Goal: Task Accomplishment & Management: Manage account settings

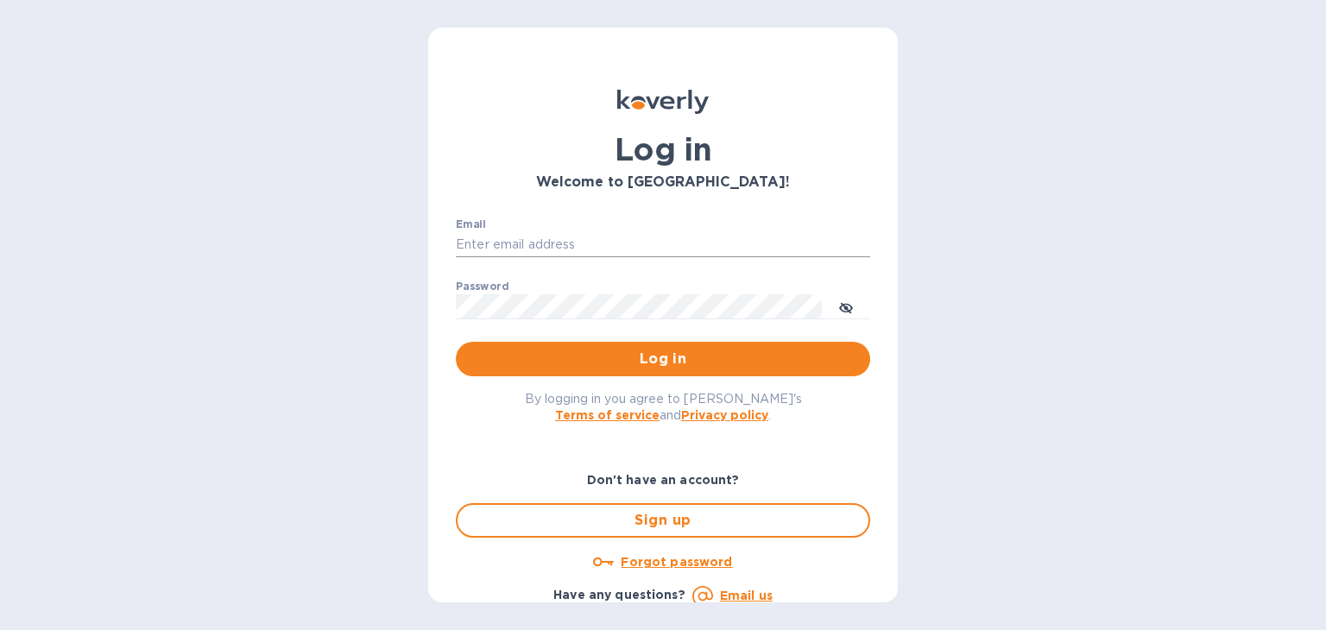
click at [612, 249] on input "Email" at bounding box center [663, 245] width 414 height 26
type input "[PERSON_NAME][EMAIL_ADDRESS][DOMAIN_NAME]"
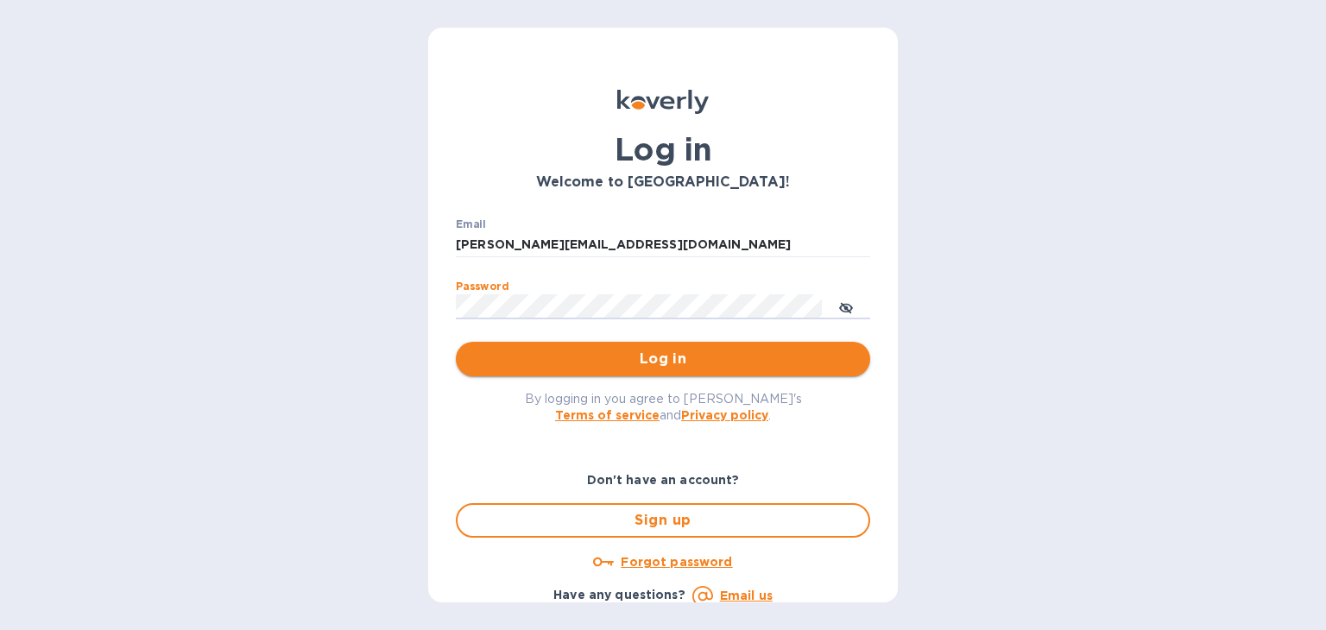
click at [664, 355] on span "Log in" at bounding box center [663, 359] width 387 height 21
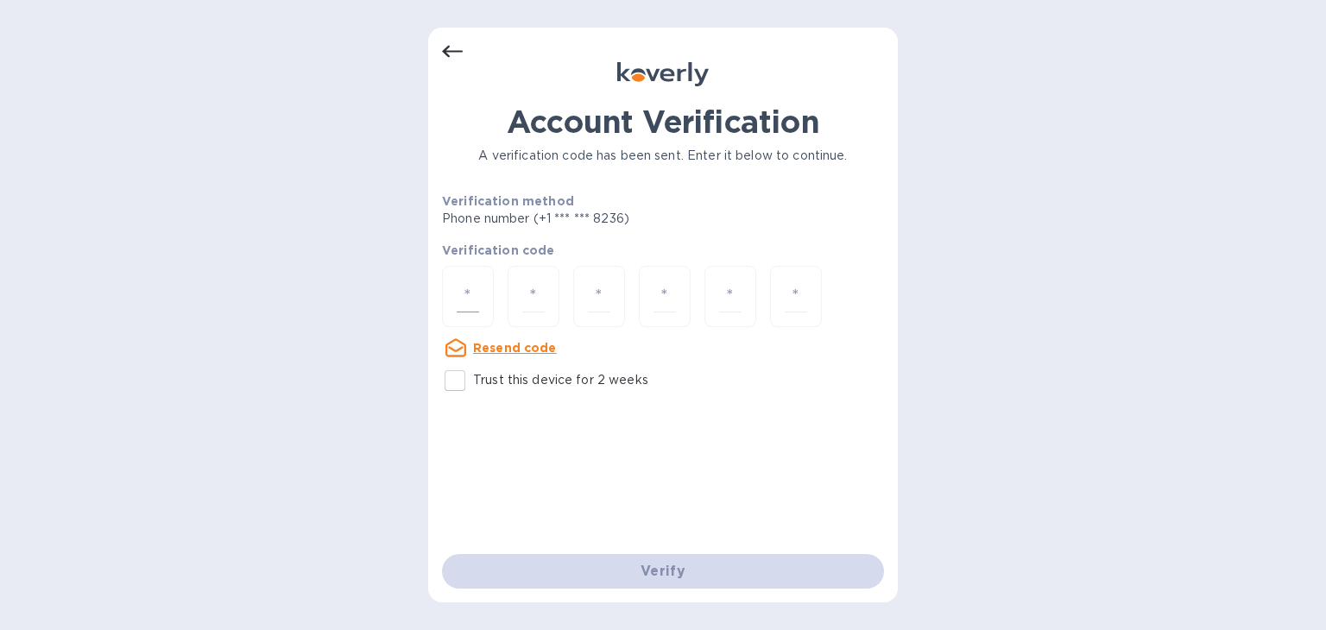
click at [473, 294] on input "number" at bounding box center [468, 297] width 22 height 32
type input "1"
type input "2"
type input "7"
type input "9"
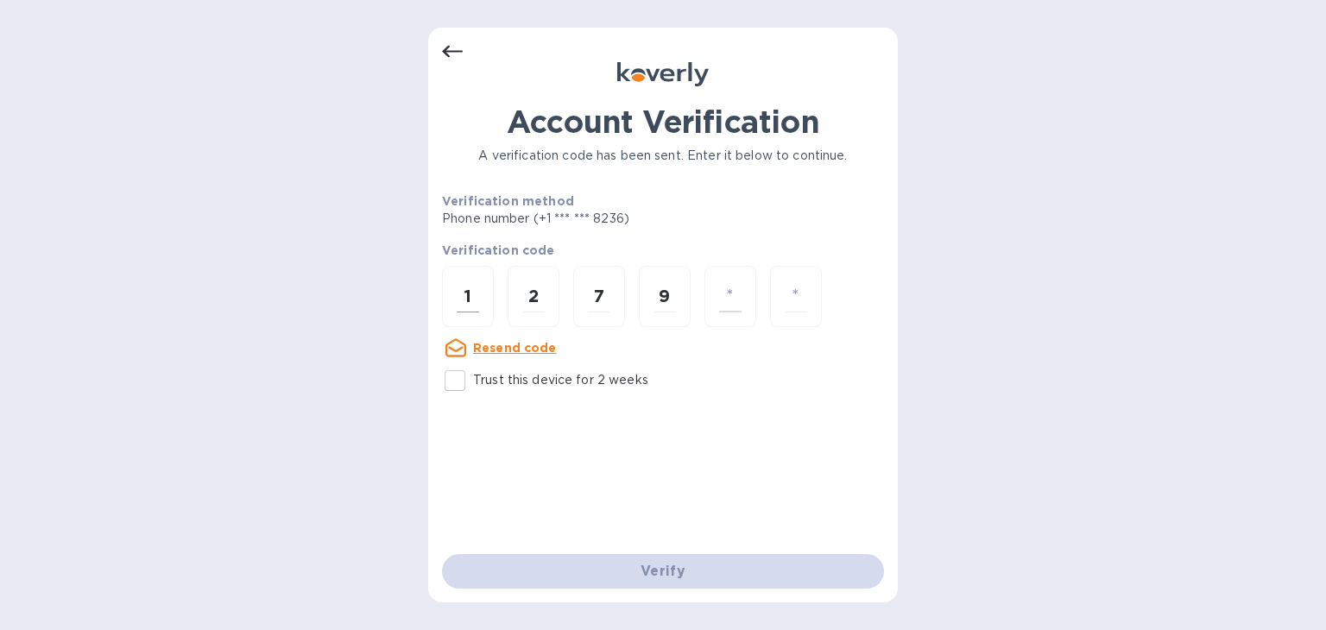
type input "2"
type input "9"
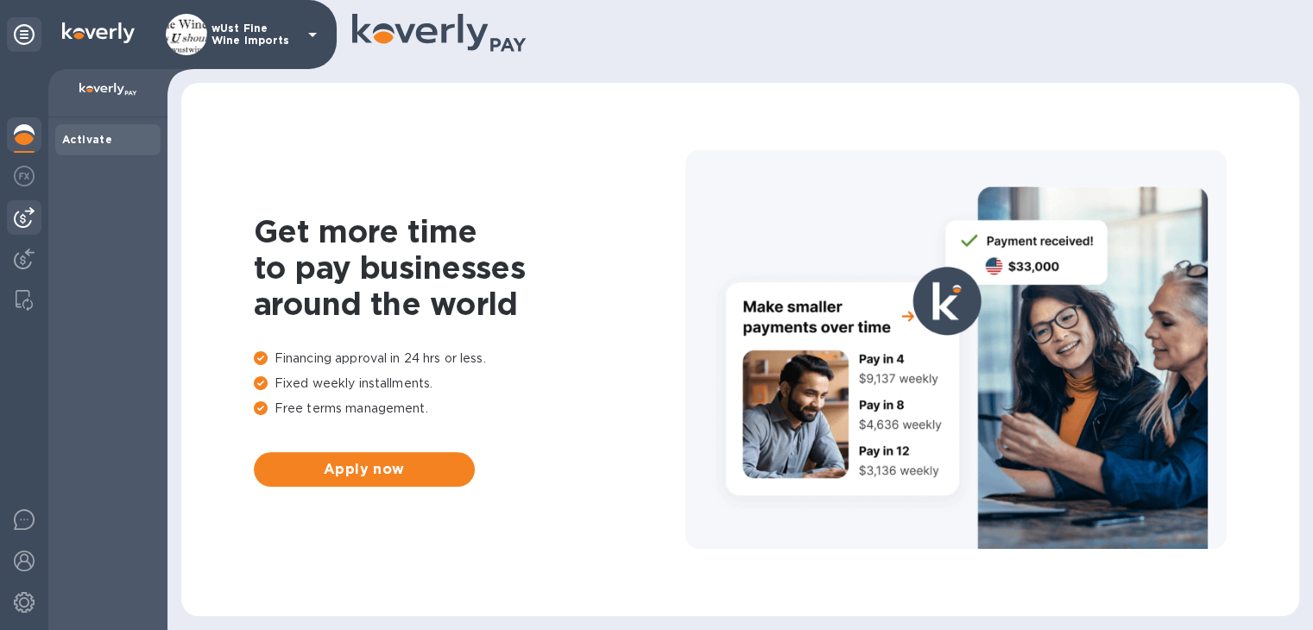
click at [20, 221] on img at bounding box center [24, 217] width 21 height 21
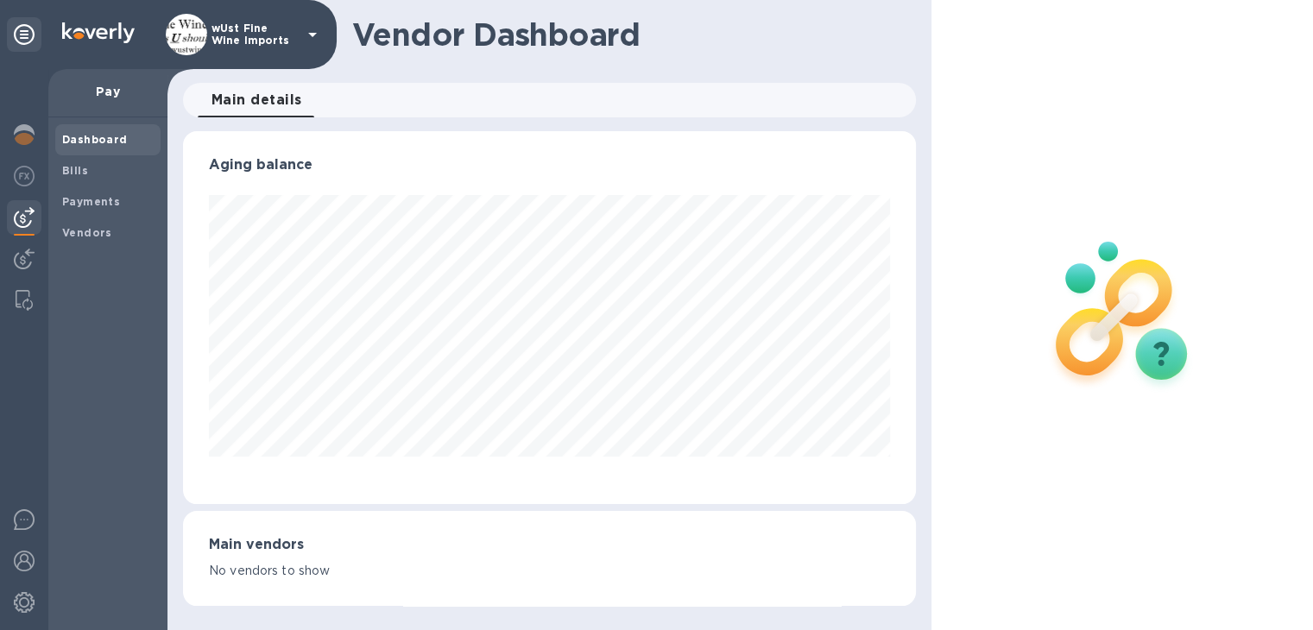
scroll to position [373, 732]
click at [90, 232] on b "Vendors" at bounding box center [87, 232] width 50 height 13
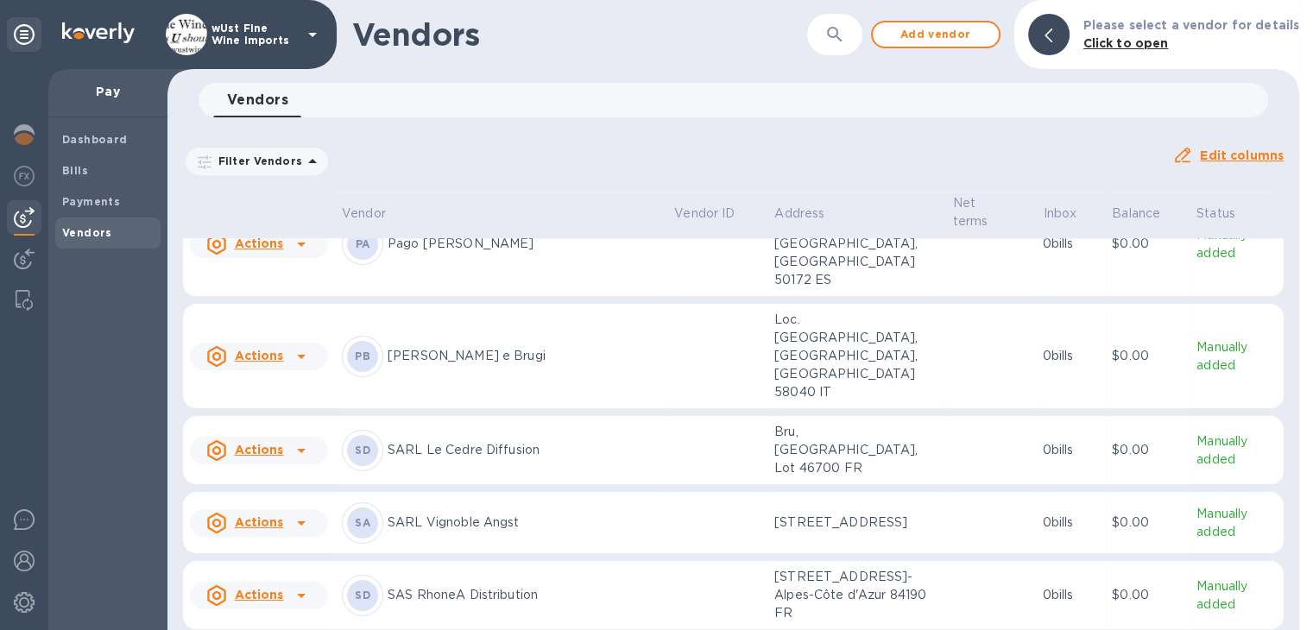
scroll to position [2083, 0]
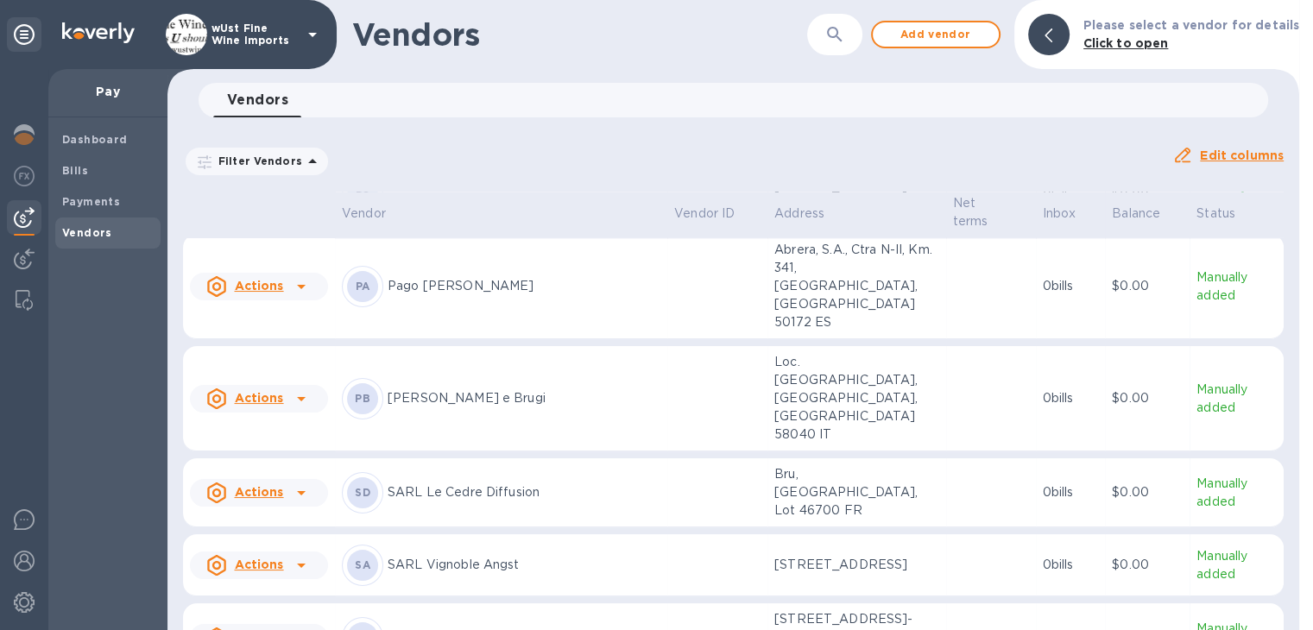
click at [300, 629] on icon at bounding box center [301, 638] width 9 height 4
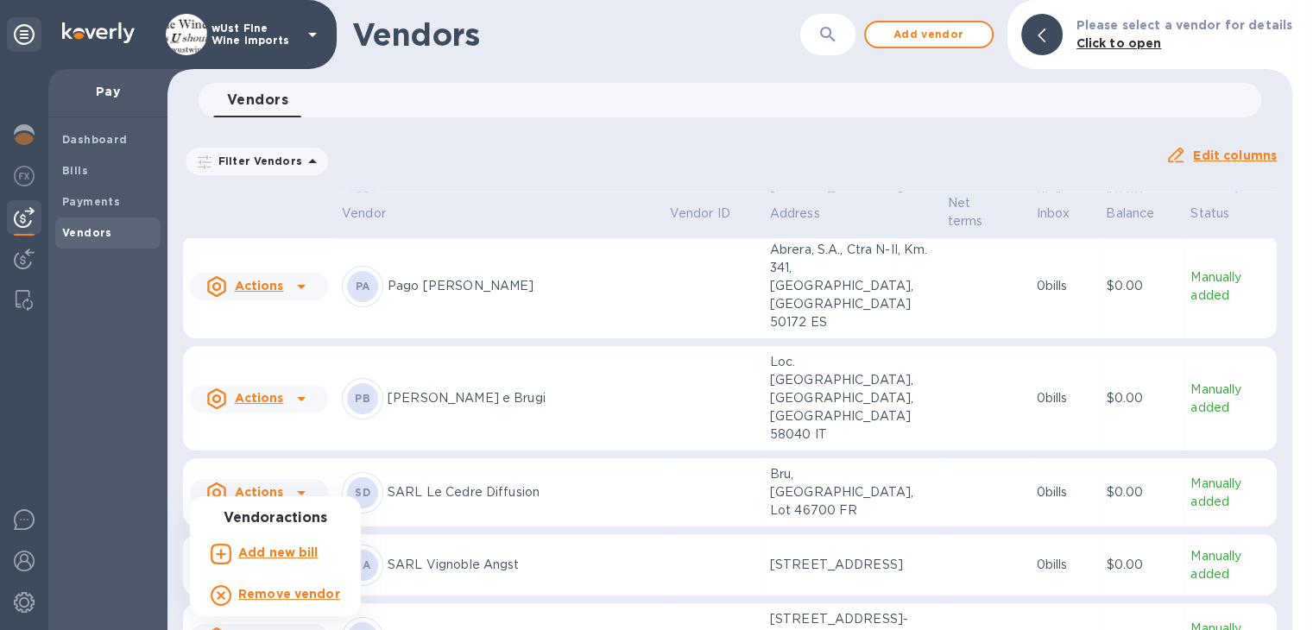
click at [287, 552] on b "Add new bill" at bounding box center [278, 553] width 80 height 14
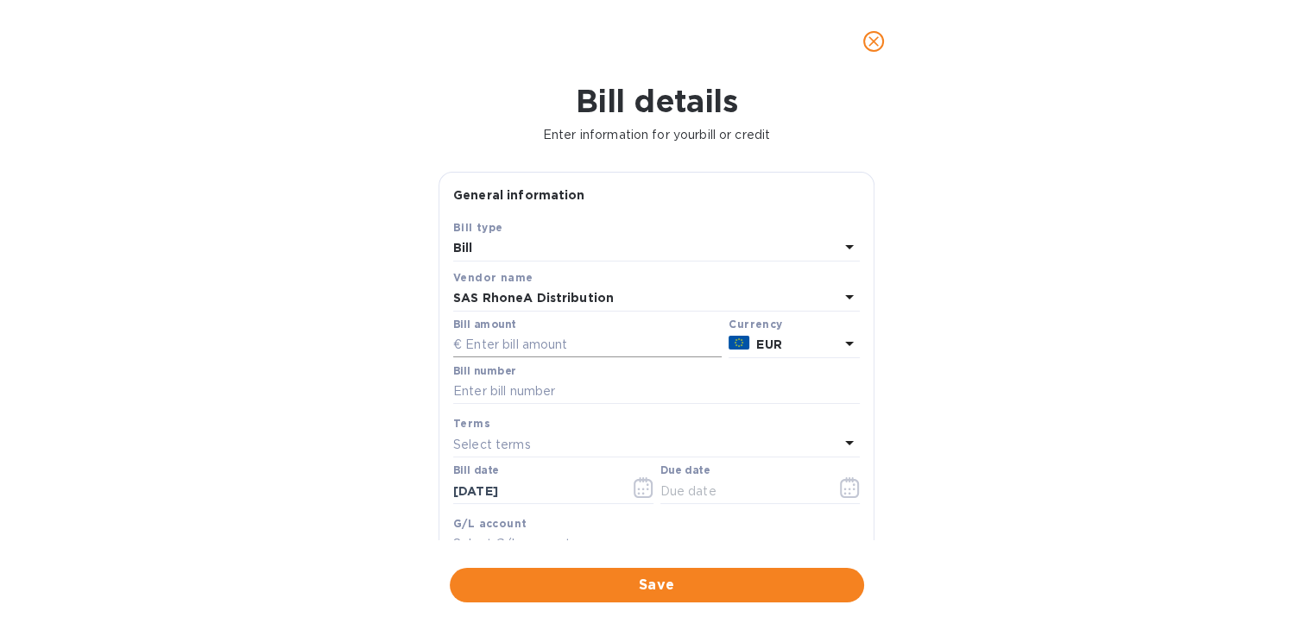
click at [590, 344] on input "text" at bounding box center [587, 345] width 269 height 26
type input "2,385.6"
paste input "2100005712"
type input "2100005712"
click at [844, 489] on icon "button" at bounding box center [850, 487] width 20 height 21
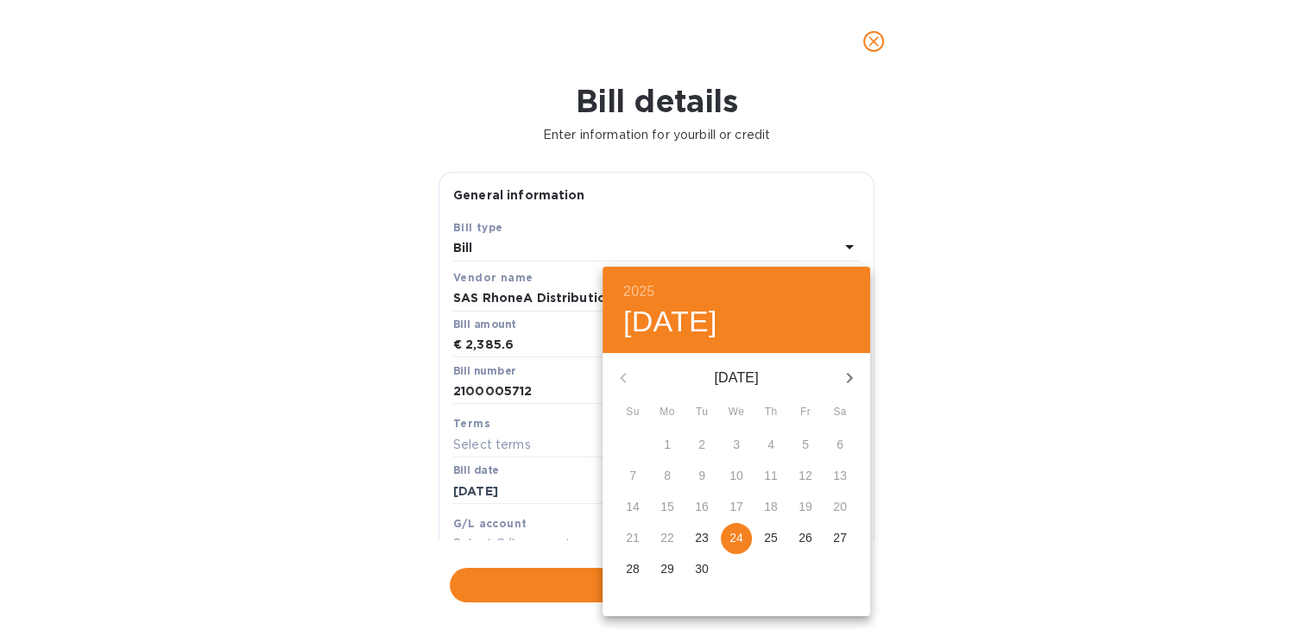
click at [772, 540] on p "25" at bounding box center [771, 537] width 14 height 17
type input "[DATE]"
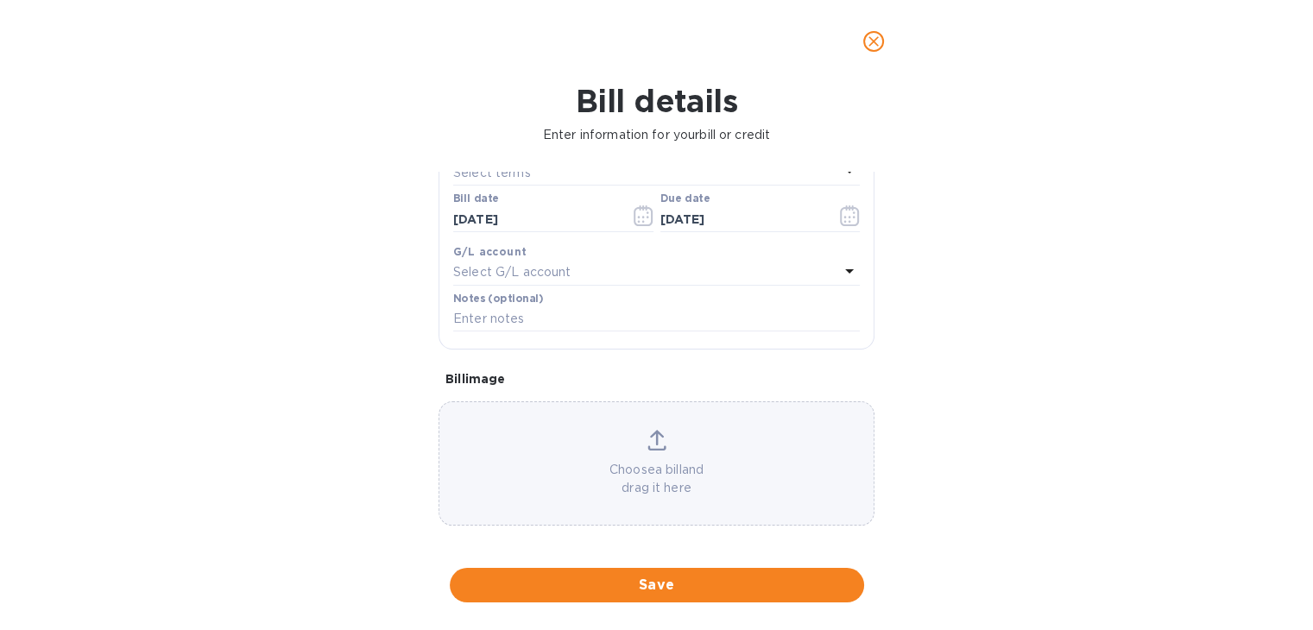
scroll to position [280, 0]
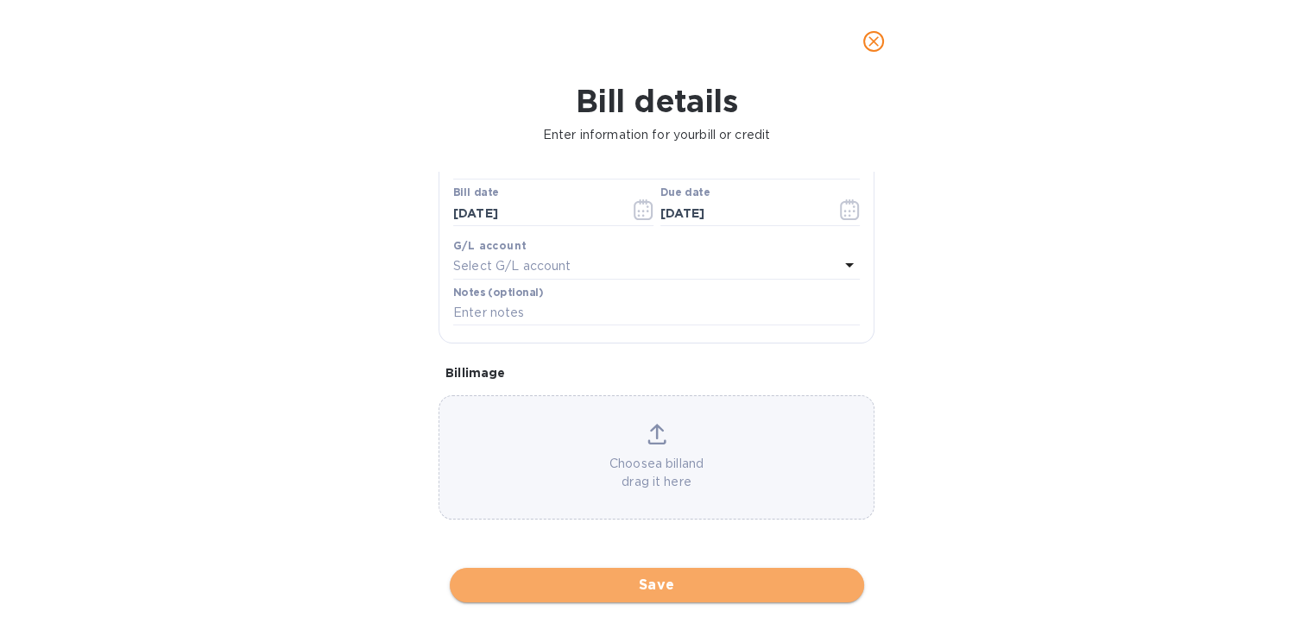
click at [665, 580] on span "Save" at bounding box center [657, 585] width 387 height 21
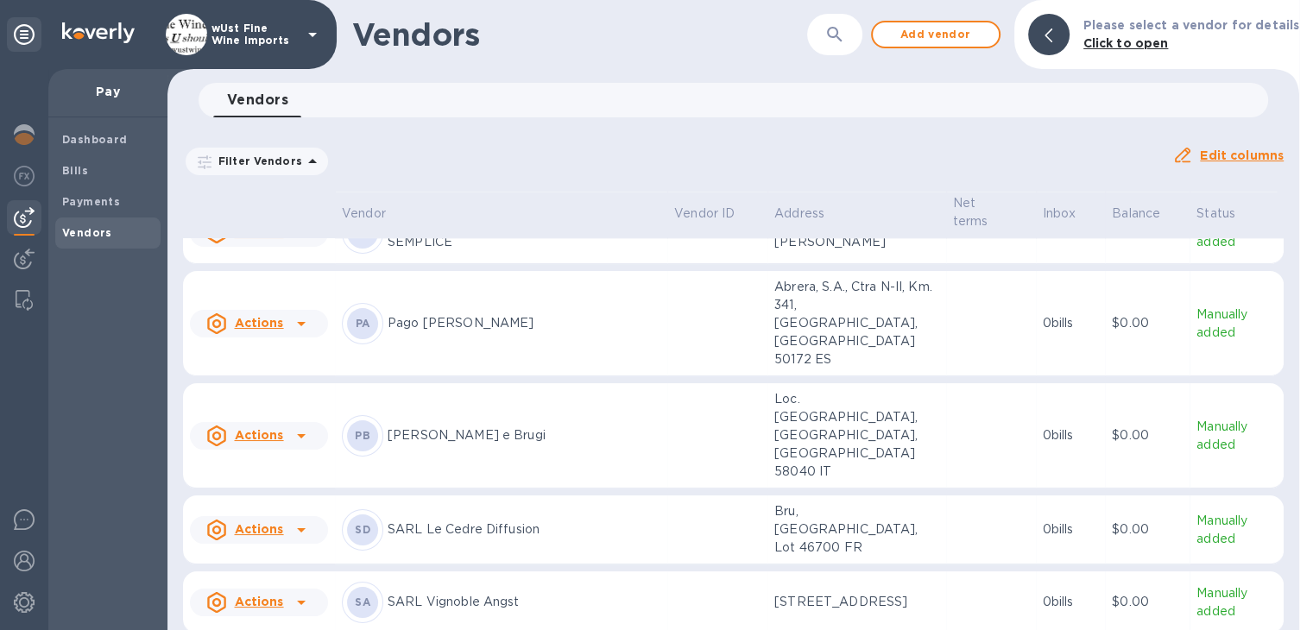
scroll to position [2030, 0]
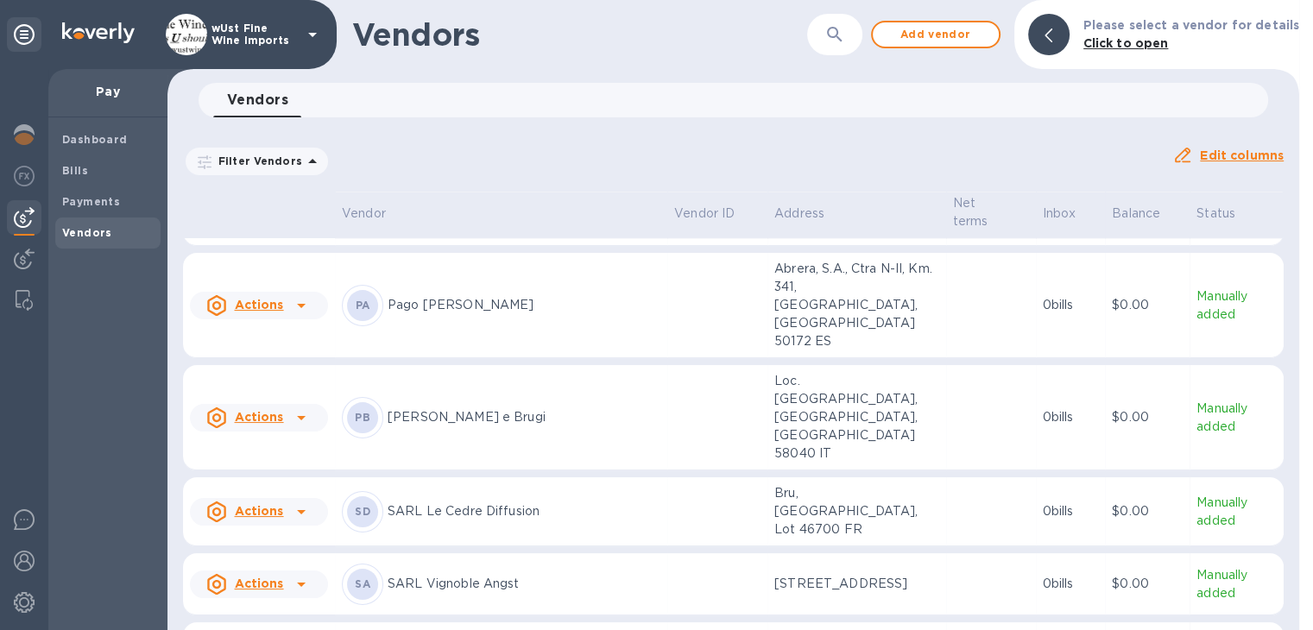
click at [478, 502] on p "SARL Le Cedre Diffusion" at bounding box center [524, 511] width 273 height 18
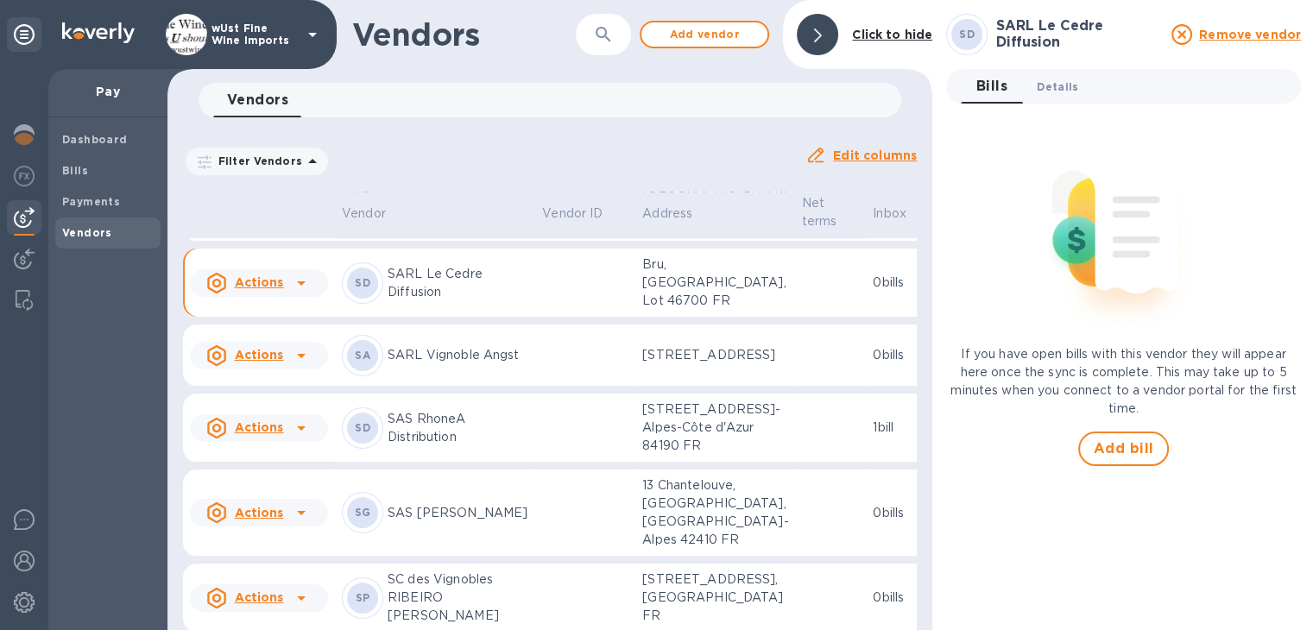
click at [1059, 84] on span "Details 0" at bounding box center [1057, 87] width 41 height 18
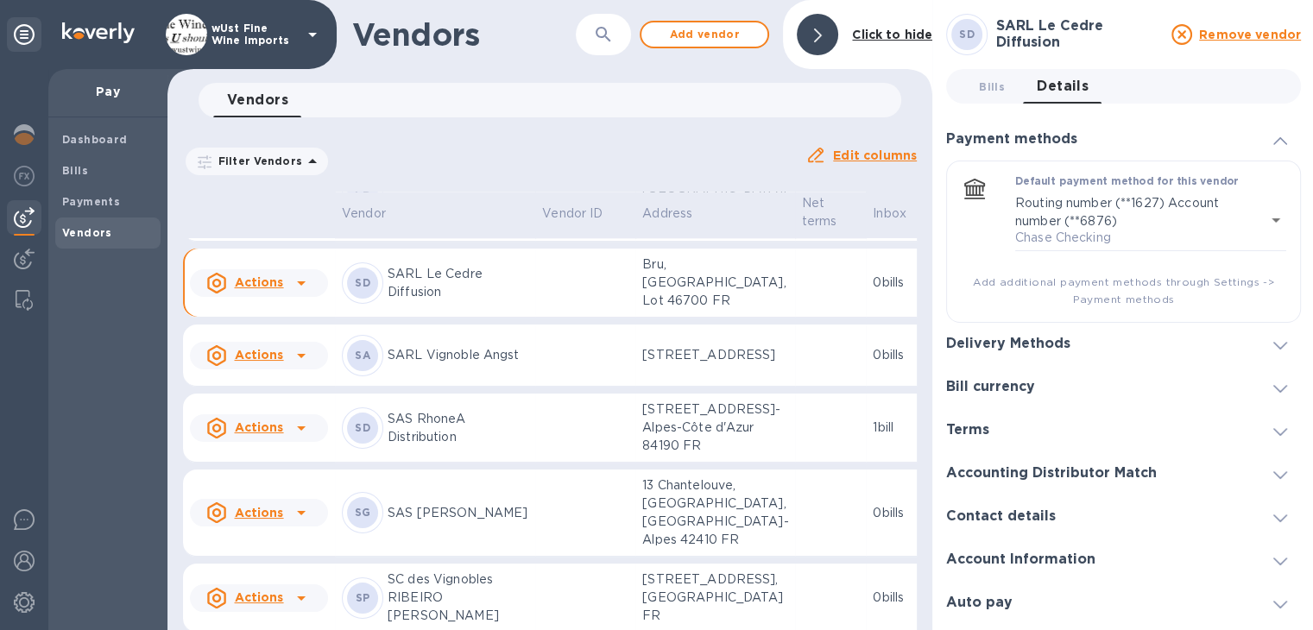
click at [1277, 344] on icon at bounding box center [1280, 346] width 14 height 8
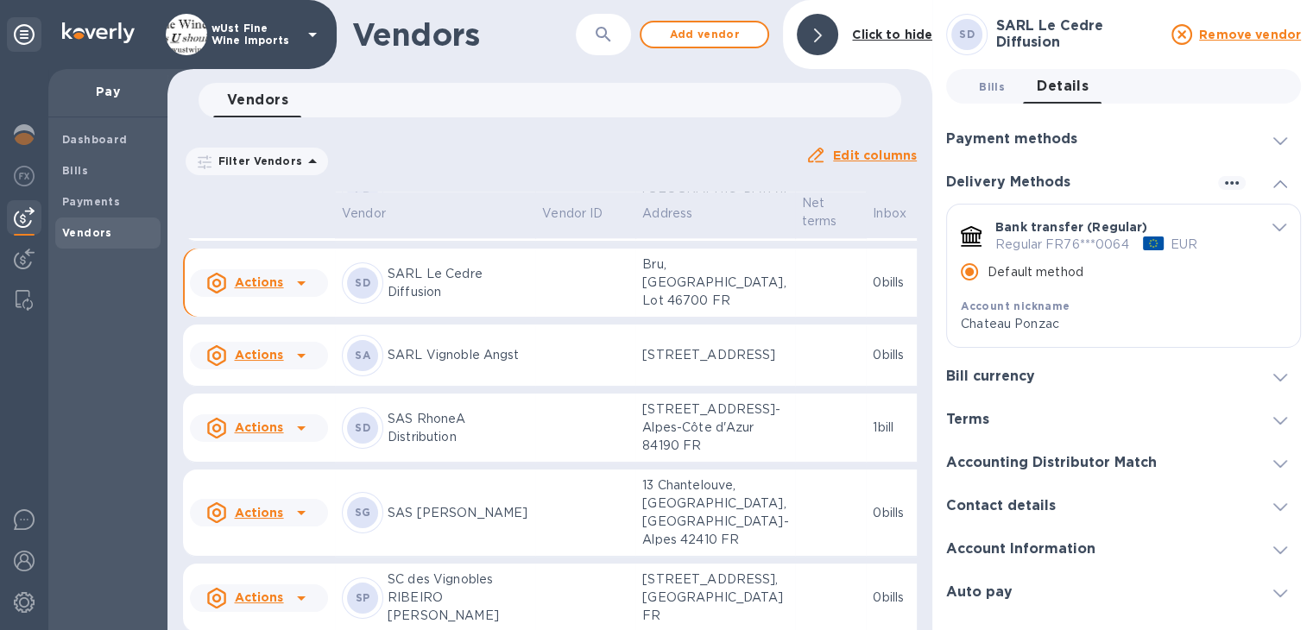
click at [995, 85] on span "Bills 0" at bounding box center [992, 87] width 26 height 18
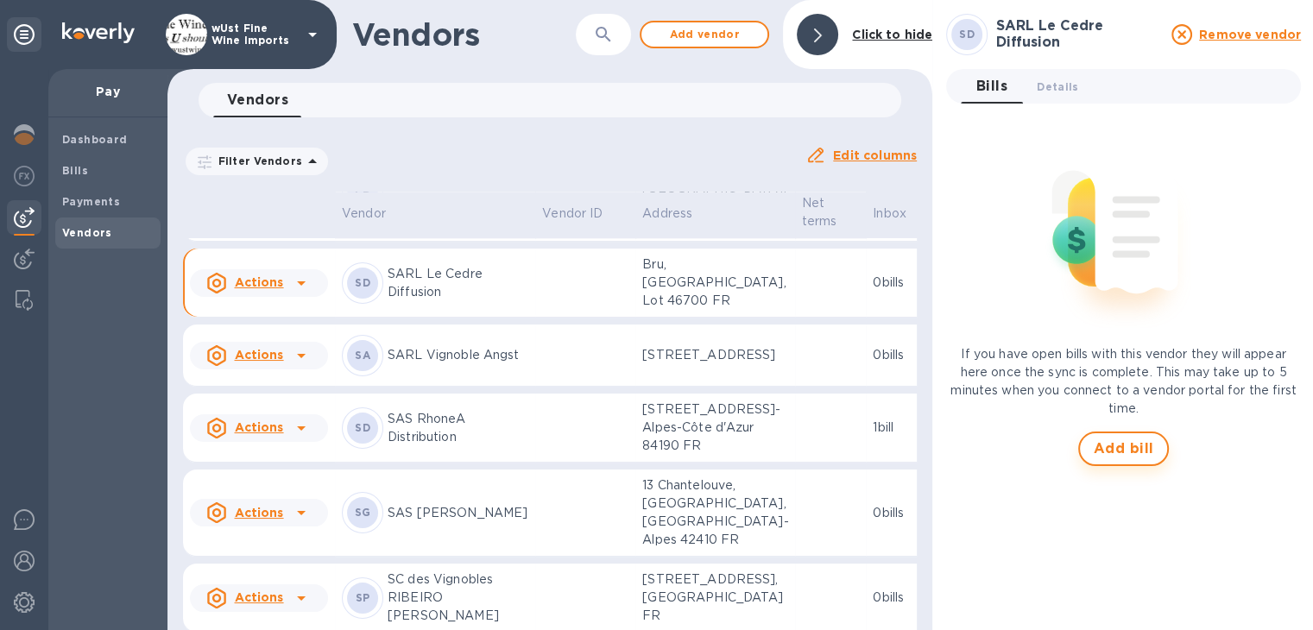
click at [1123, 446] on span "Add bill" at bounding box center [1124, 449] width 60 height 21
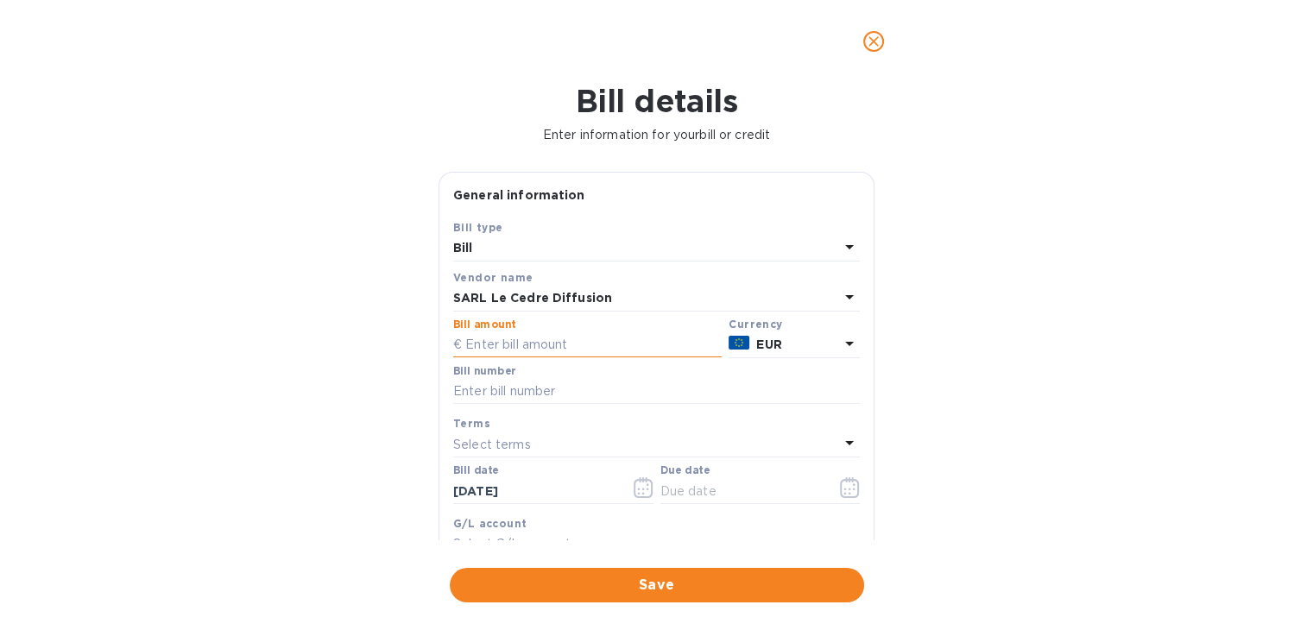
click at [582, 337] on input "text" at bounding box center [587, 345] width 269 height 26
type input "2,881.2"
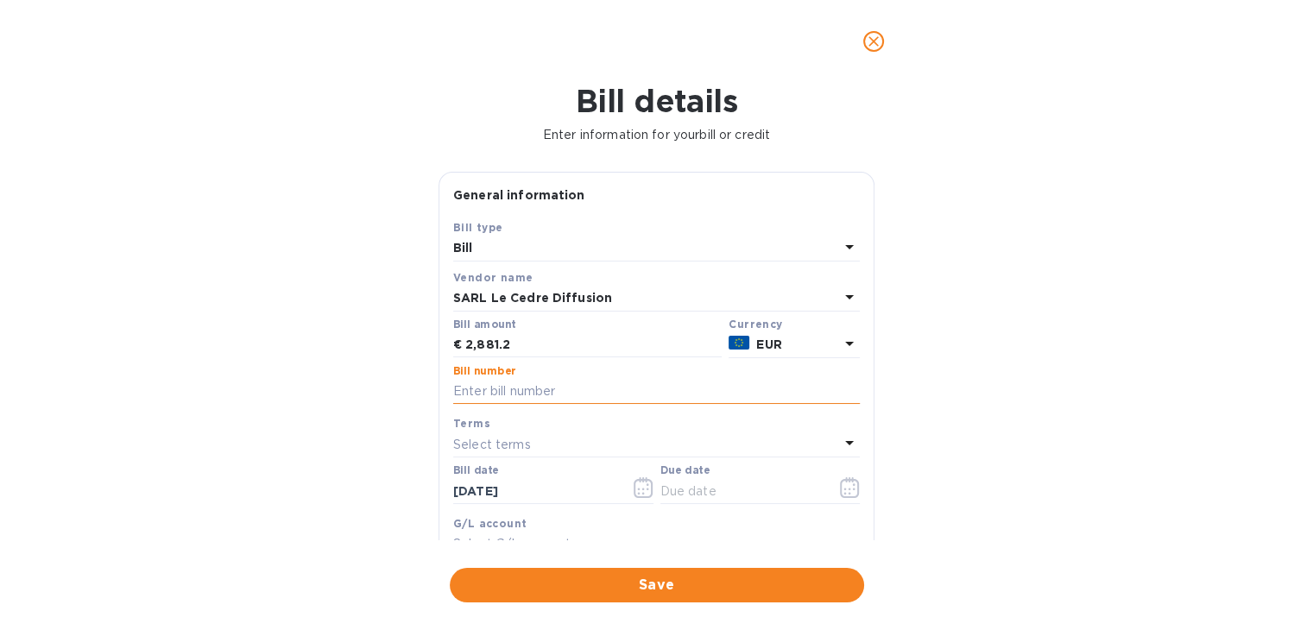
paste input "16360"
type input "16360"
click at [841, 490] on icon "button" at bounding box center [850, 487] width 20 height 21
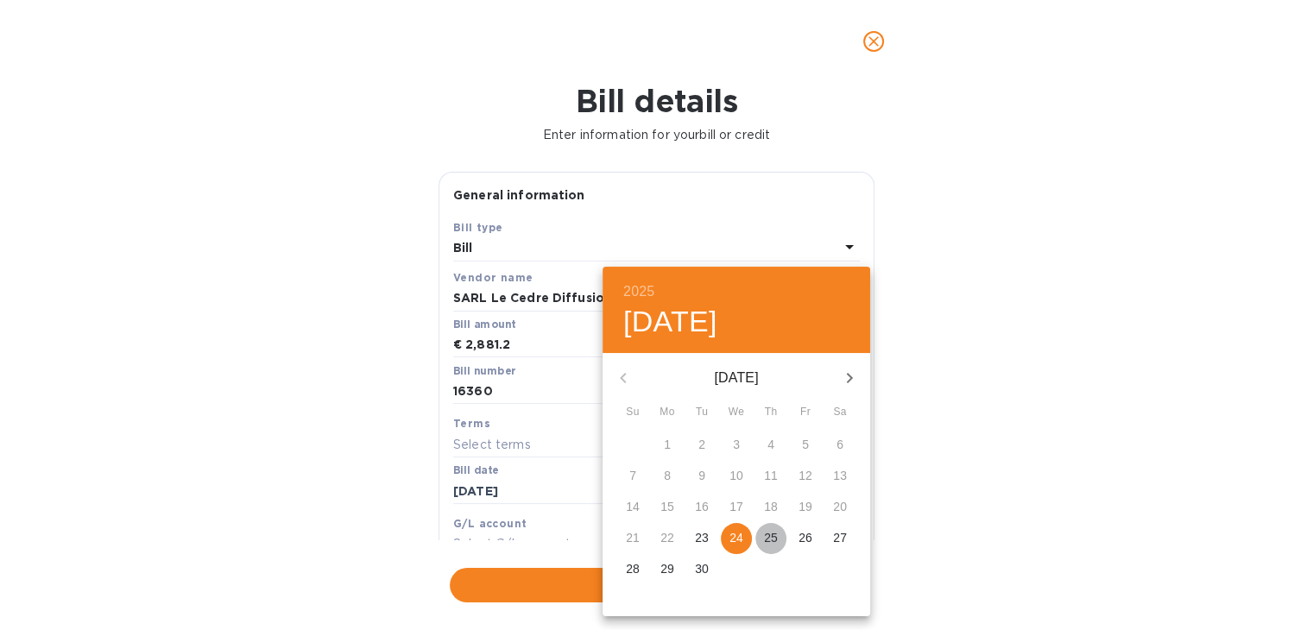
click at [772, 539] on p "25" at bounding box center [771, 537] width 14 height 17
type input "[DATE]"
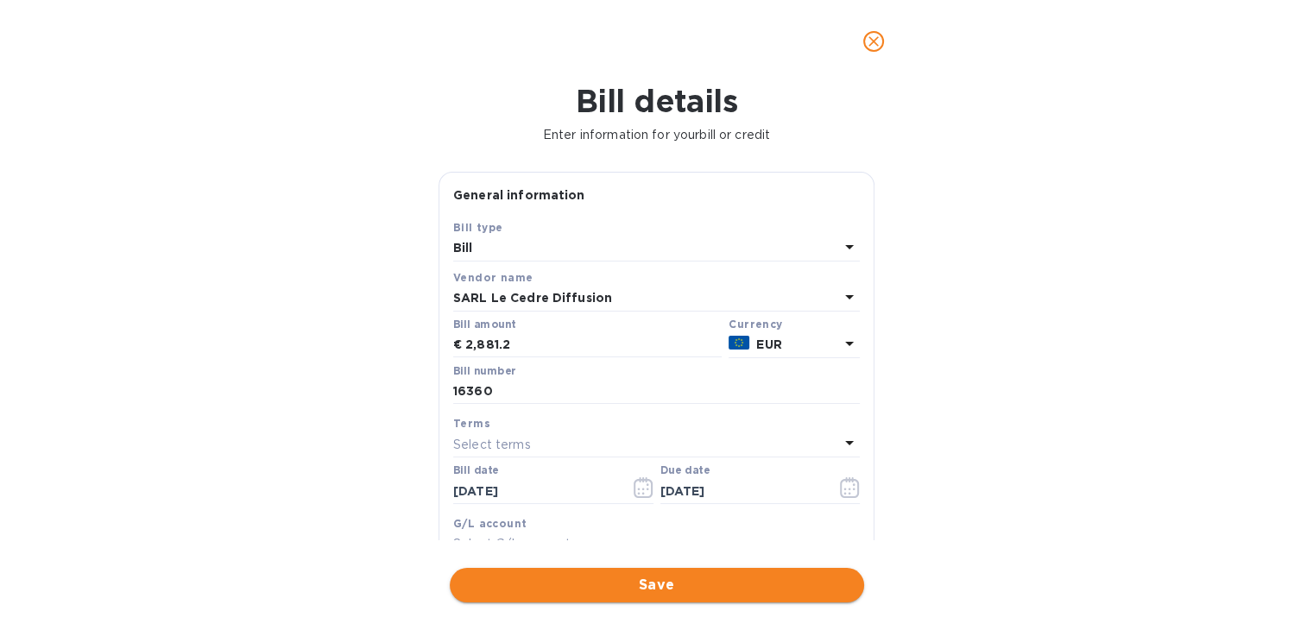
click at [653, 588] on span "Save" at bounding box center [657, 585] width 387 height 21
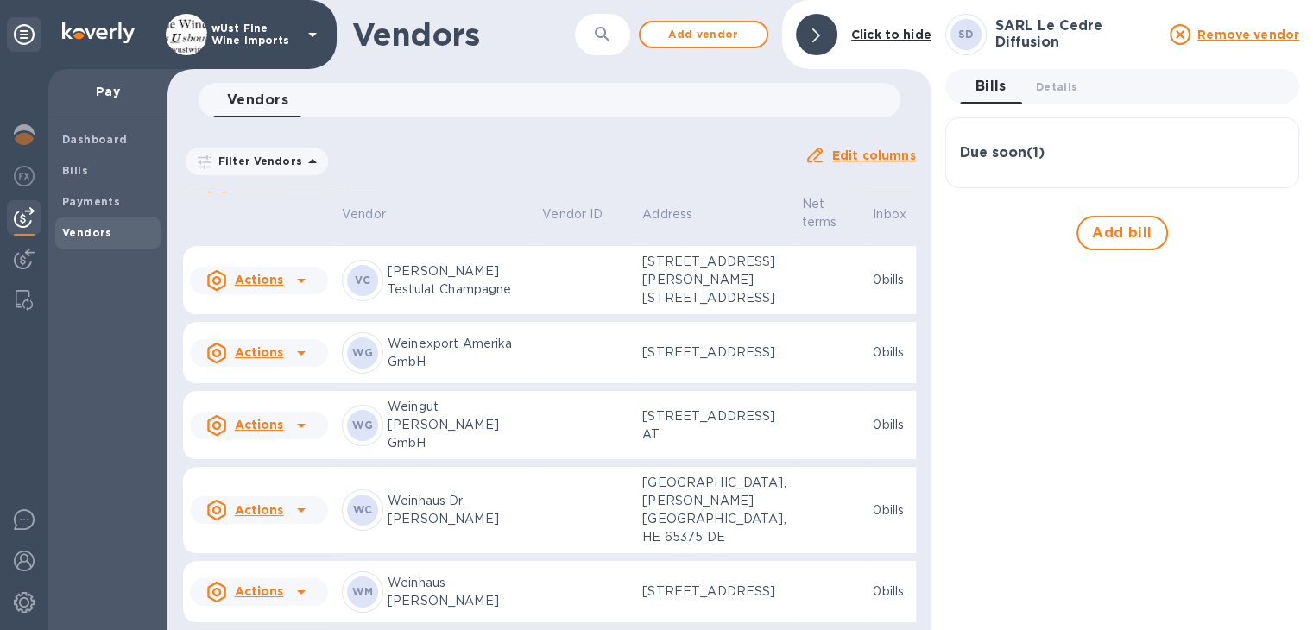
scroll to position [3478, 0]
click at [423, 195] on p "Vignobles Berthier" at bounding box center [458, 186] width 141 height 18
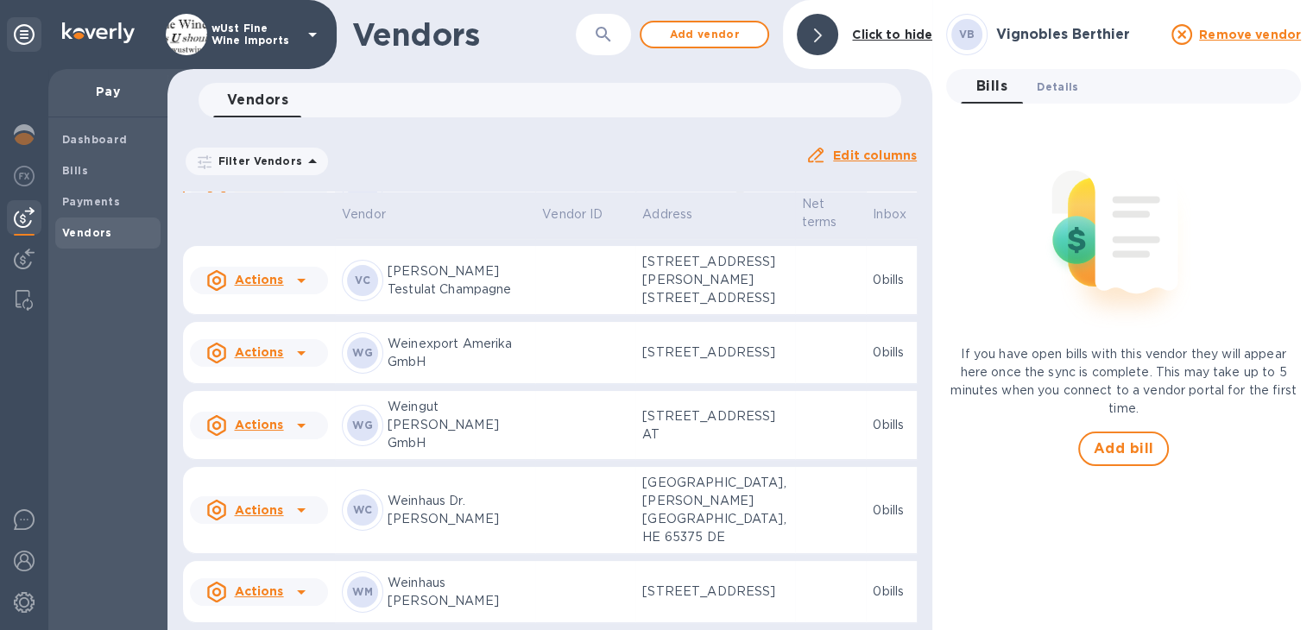
click at [1044, 92] on span "Details 0" at bounding box center [1057, 87] width 41 height 18
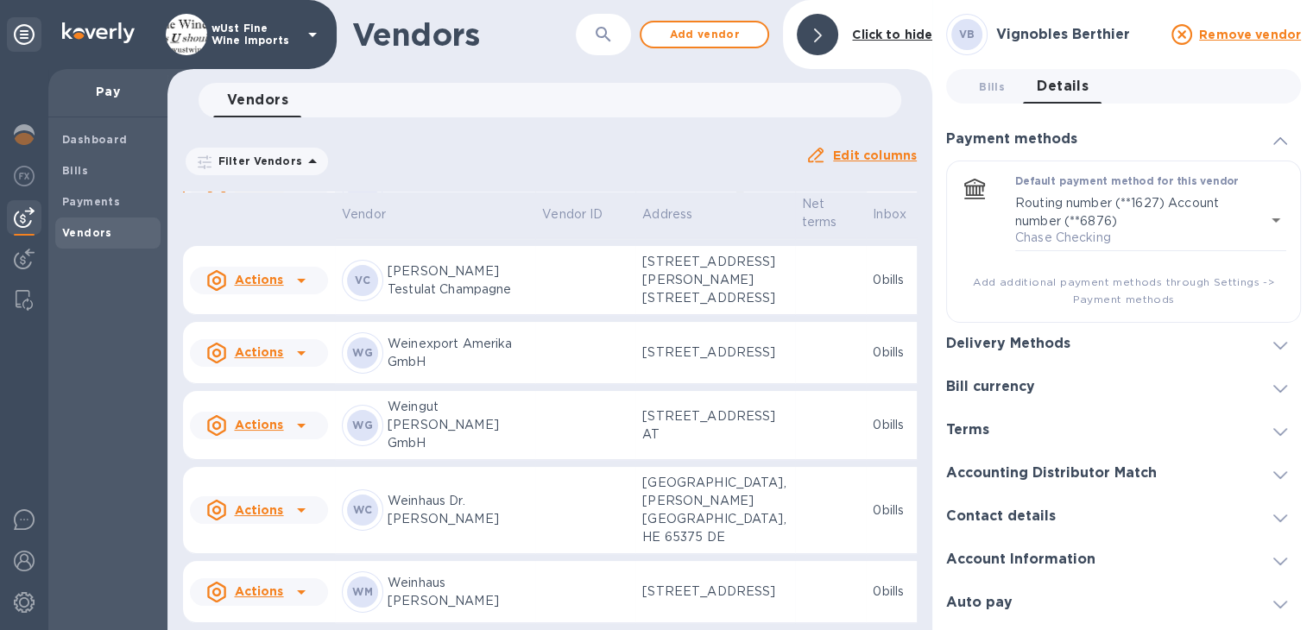
click at [1280, 343] on icon at bounding box center [1280, 346] width 14 height 8
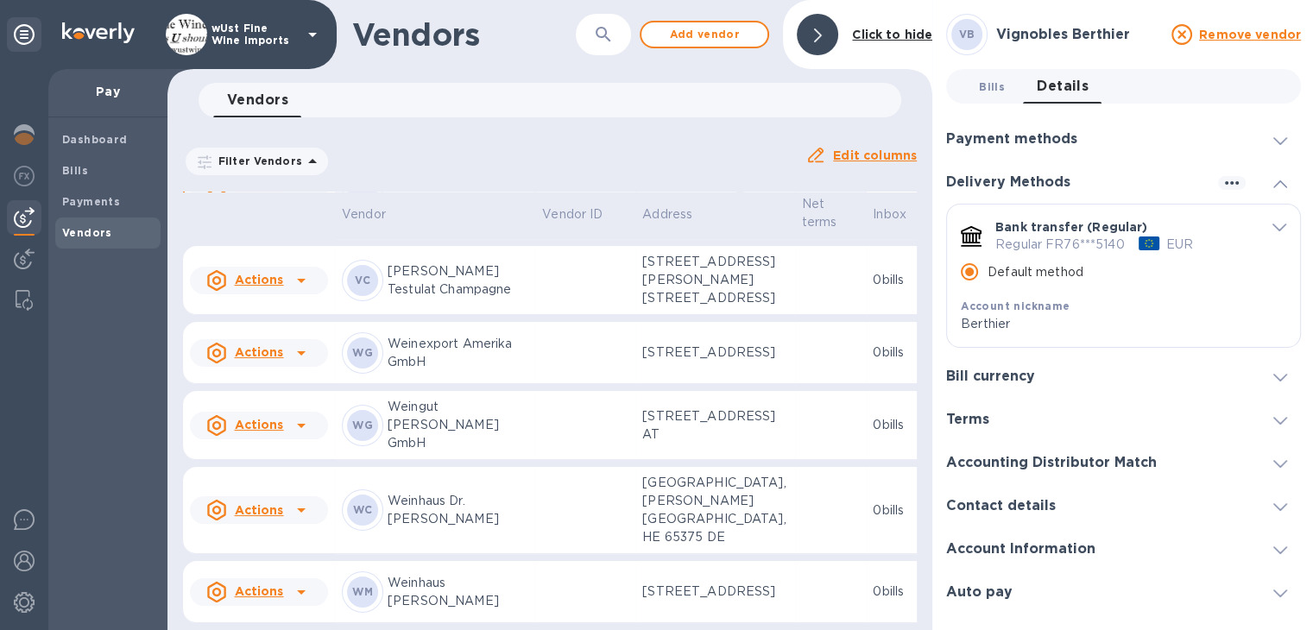
click at [992, 85] on span "Bills 0" at bounding box center [992, 87] width 26 height 18
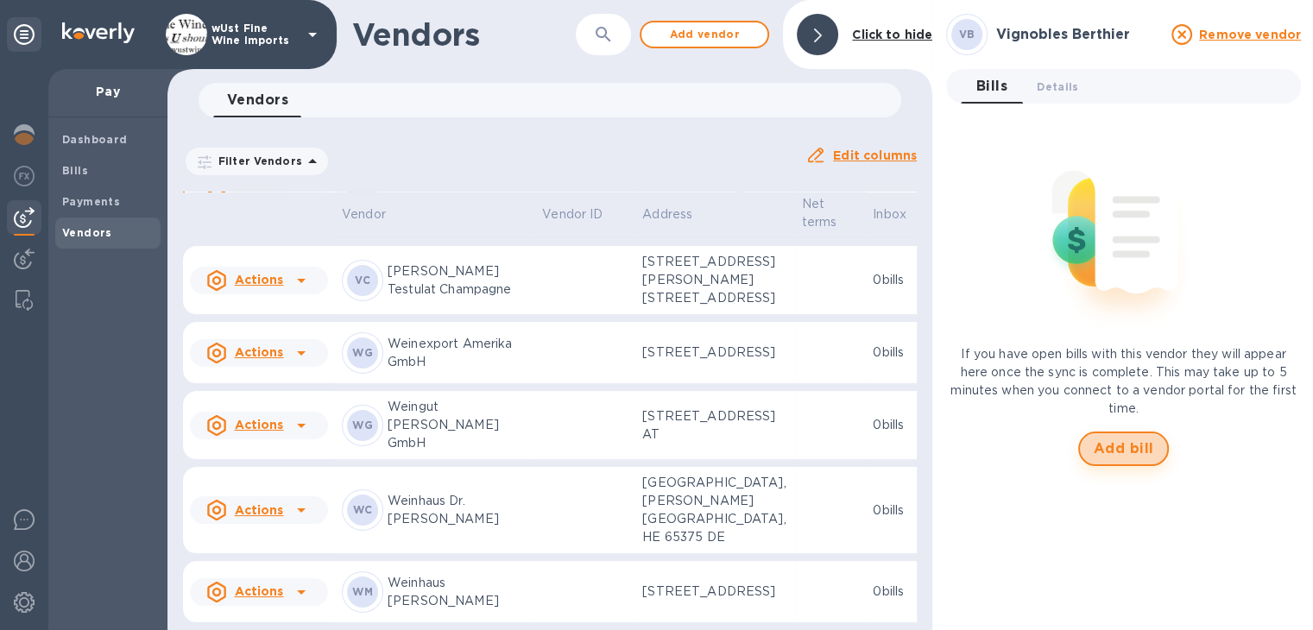
click at [1126, 449] on span "Add bill" at bounding box center [1124, 449] width 60 height 21
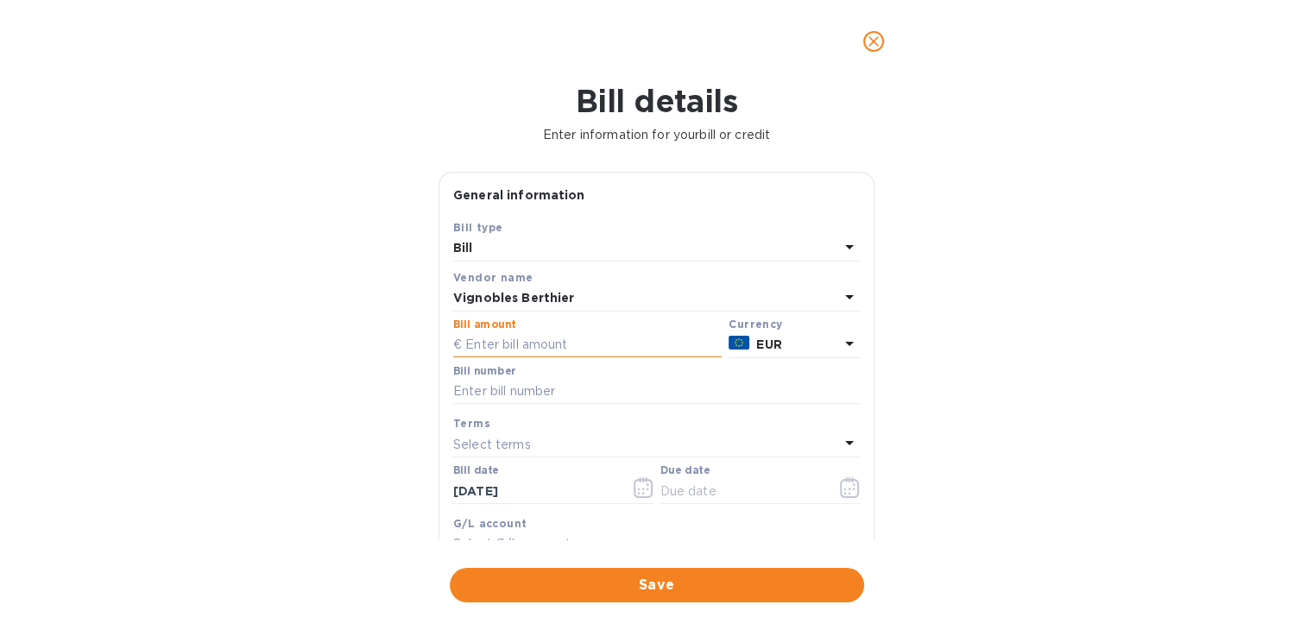
click at [620, 343] on input "text" at bounding box center [587, 345] width 269 height 26
type input "4,800"
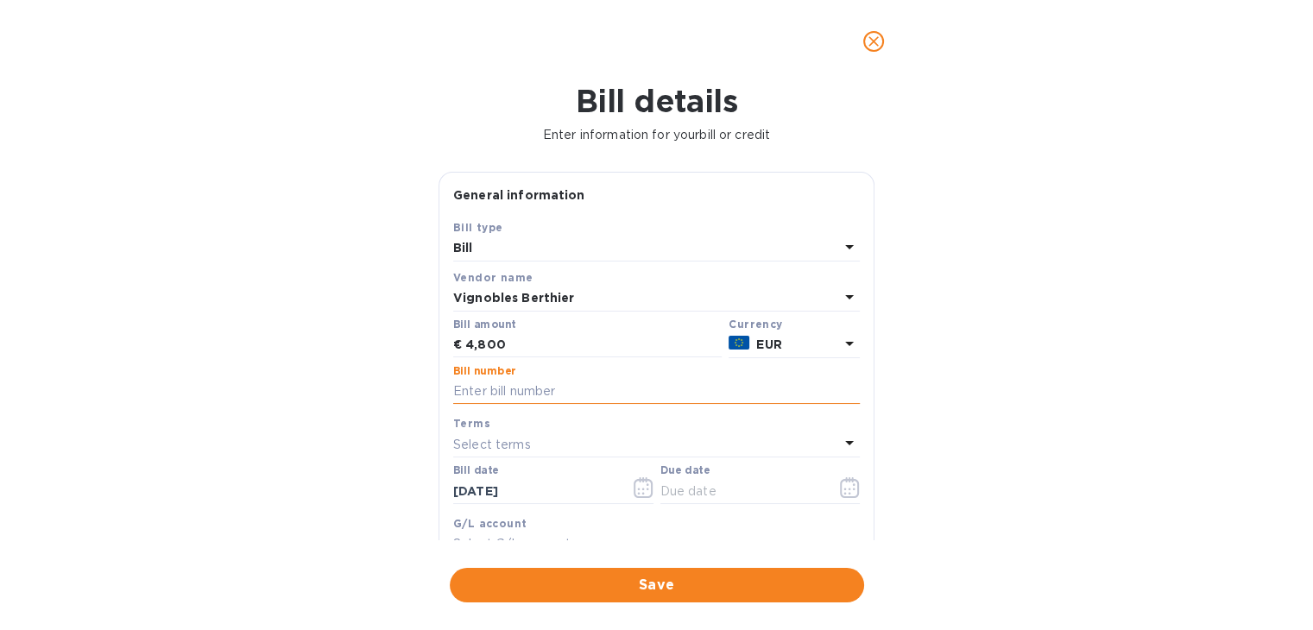
click at [591, 392] on input "text" at bounding box center [656, 392] width 407 height 26
paste input "20250729"
type input "20250729"
click at [840, 488] on icon "button" at bounding box center [850, 487] width 20 height 21
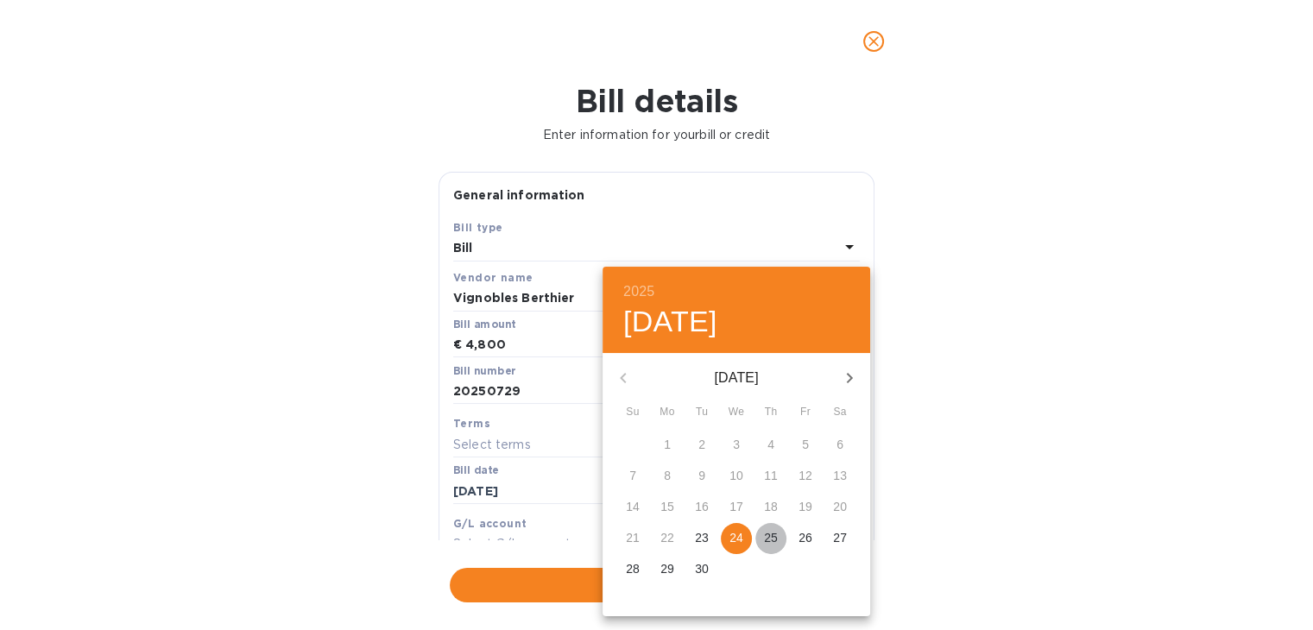
click at [768, 536] on p "25" at bounding box center [771, 537] width 14 height 17
type input "[DATE]"
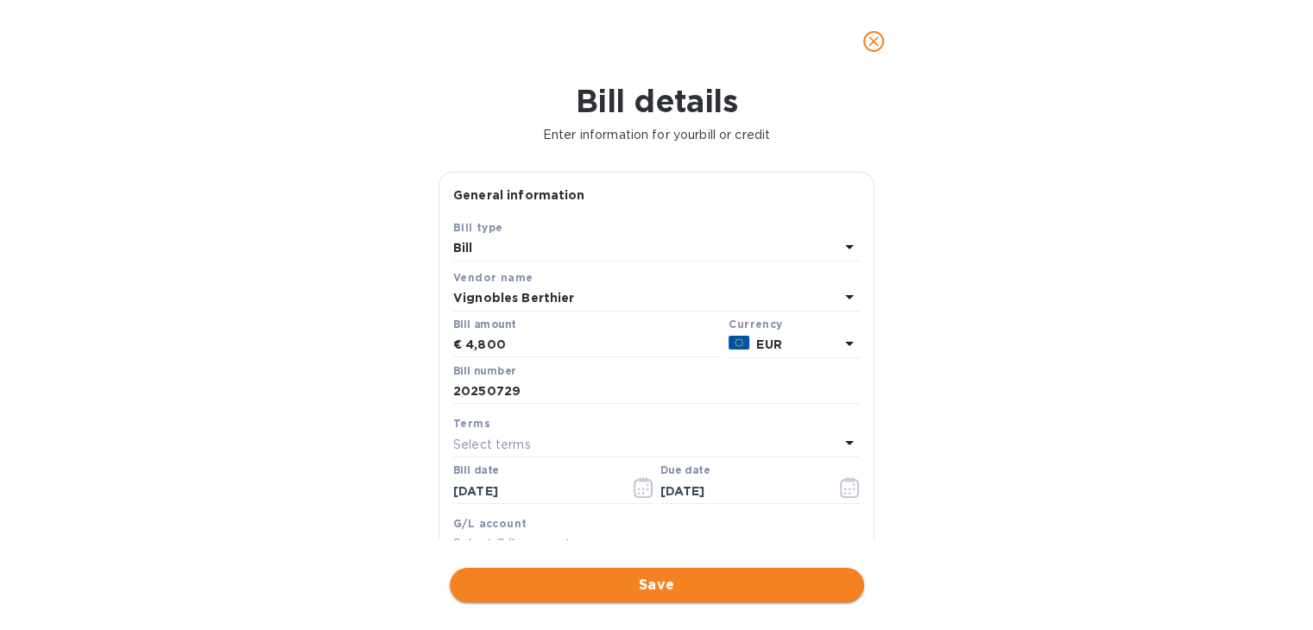
click at [660, 575] on span "Save" at bounding box center [657, 585] width 387 height 21
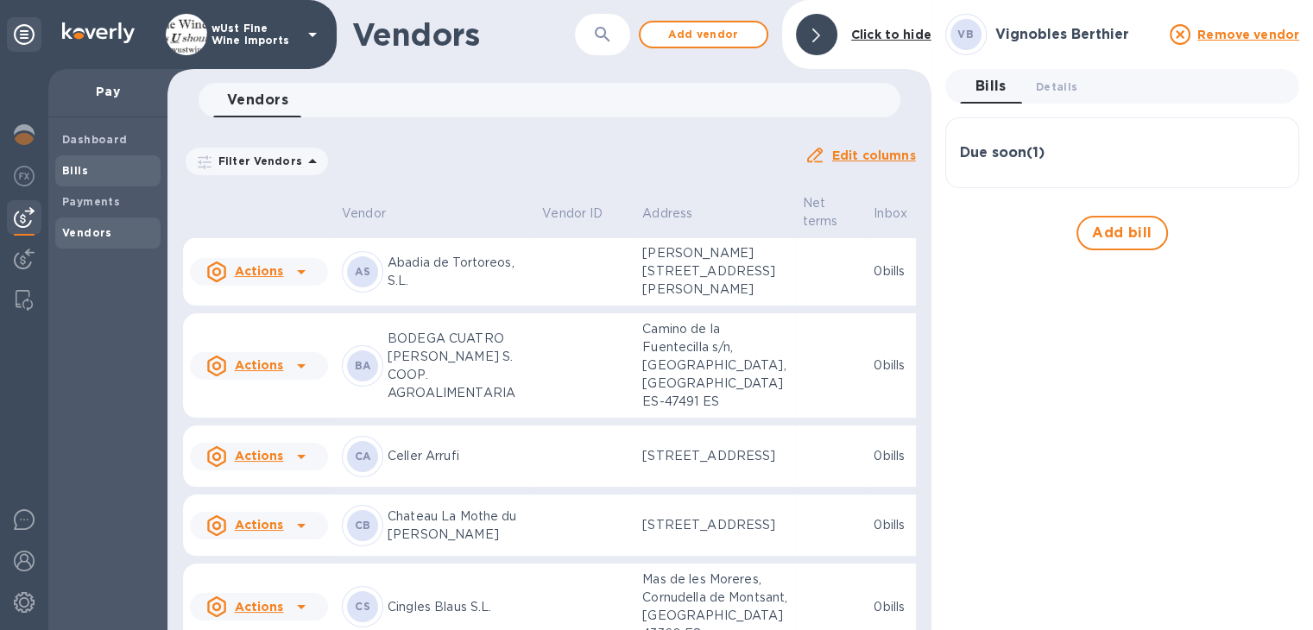
click at [69, 170] on b "Bills" at bounding box center [75, 170] width 26 height 13
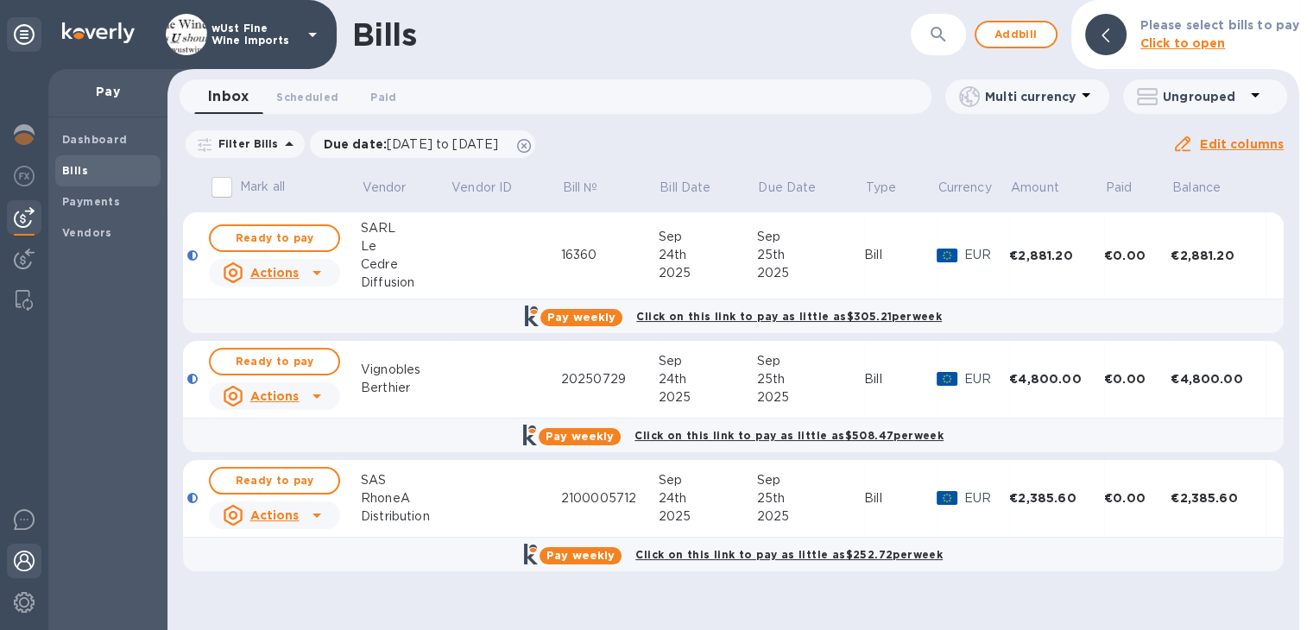
click at [28, 556] on img at bounding box center [24, 561] width 21 height 21
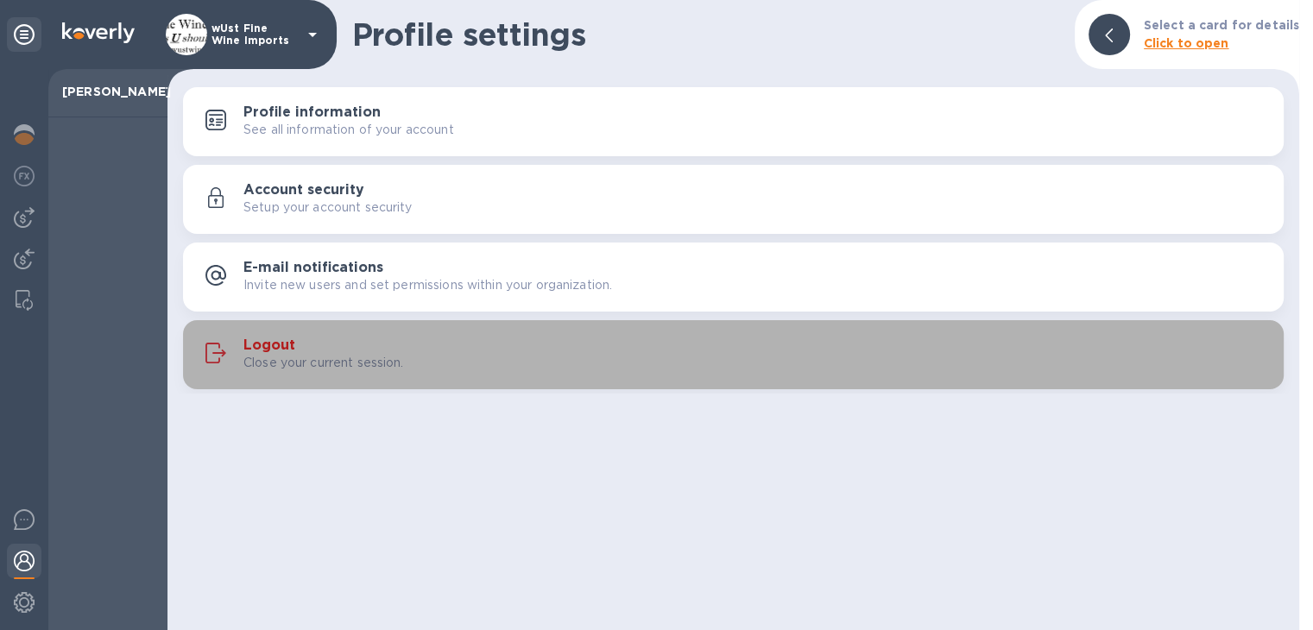
click at [280, 347] on h3 "Logout" at bounding box center [269, 346] width 52 height 16
